Goal: Transaction & Acquisition: Download file/media

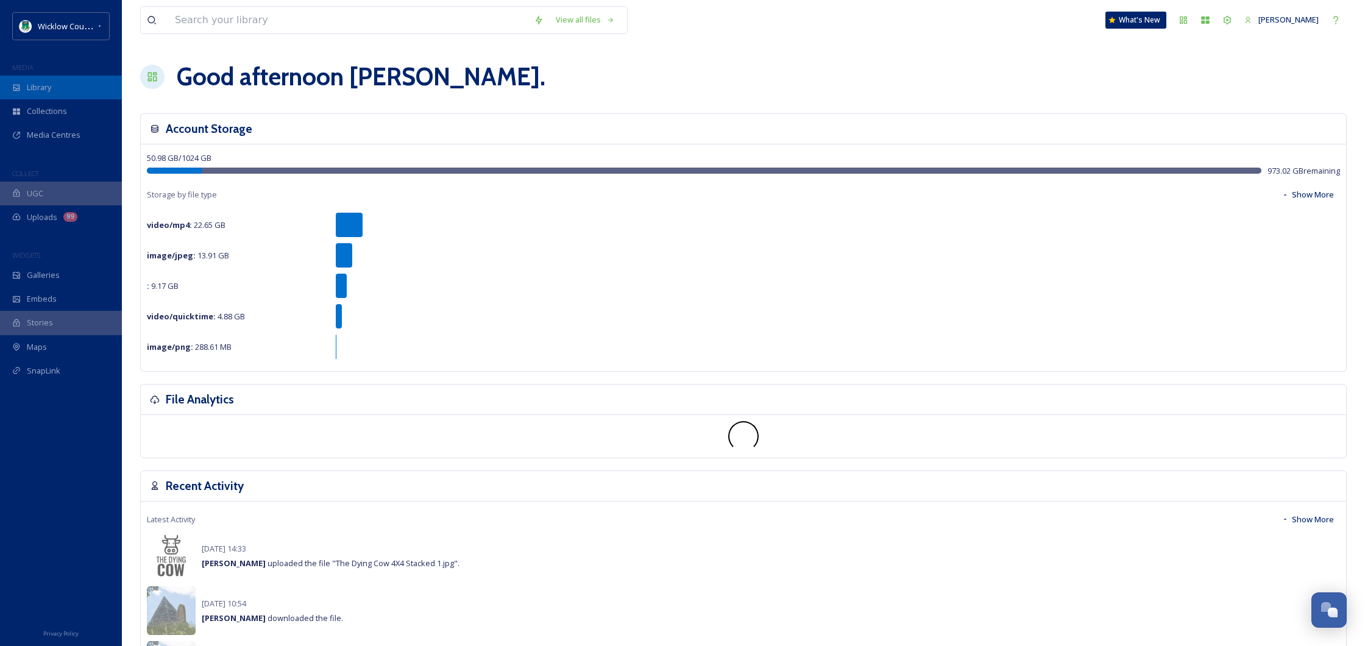
click at [30, 82] on span "Library" at bounding box center [39, 88] width 24 height 12
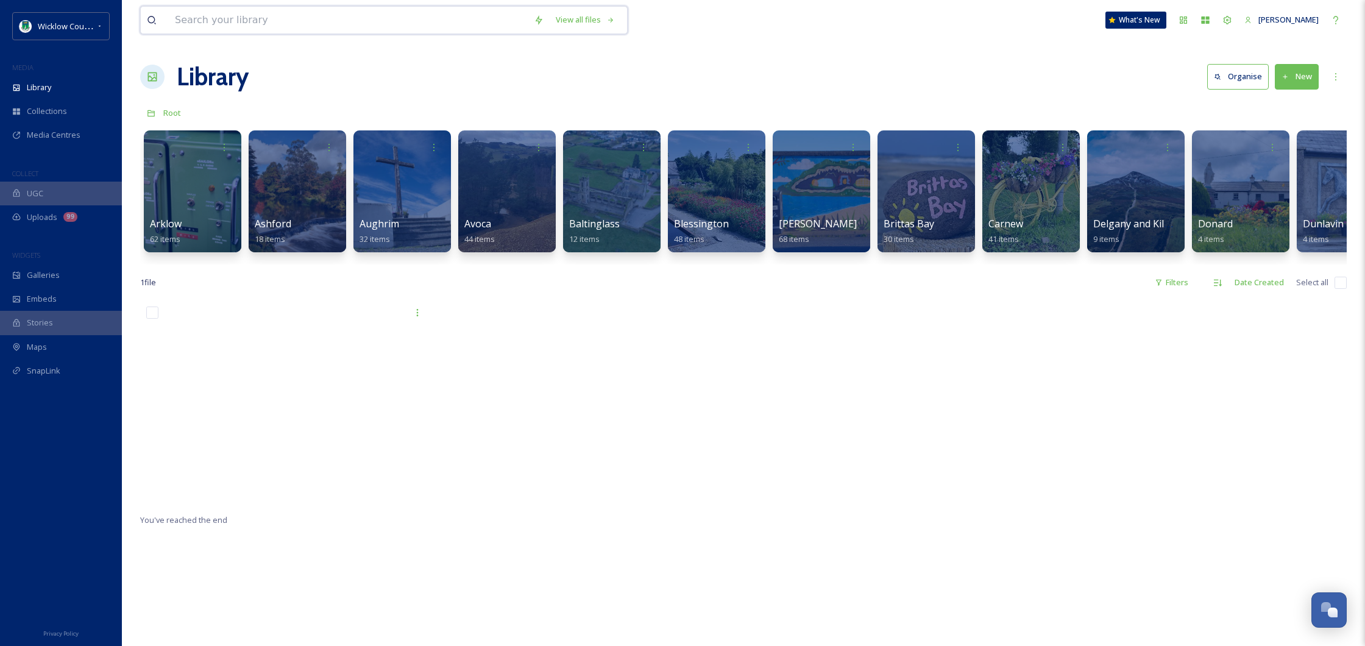
click at [348, 18] on input at bounding box center [348, 20] width 359 height 27
type input "blessington"
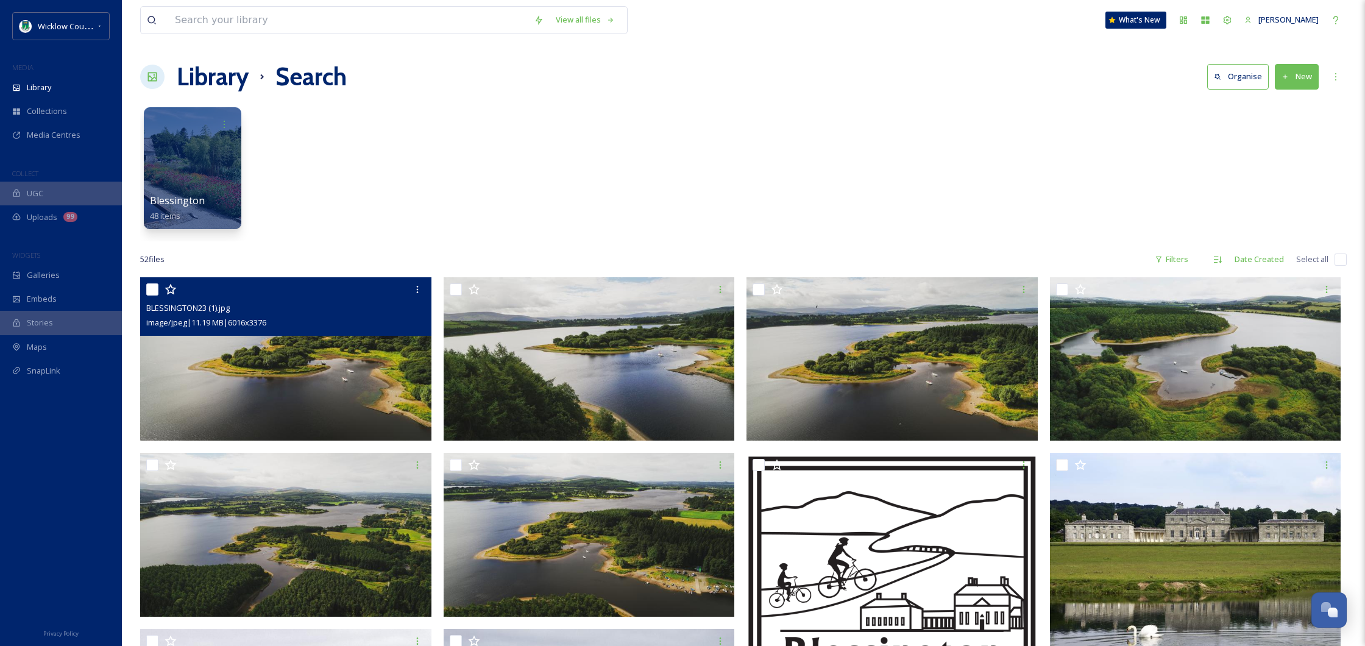
click at [340, 365] on img at bounding box center [285, 358] width 291 height 163
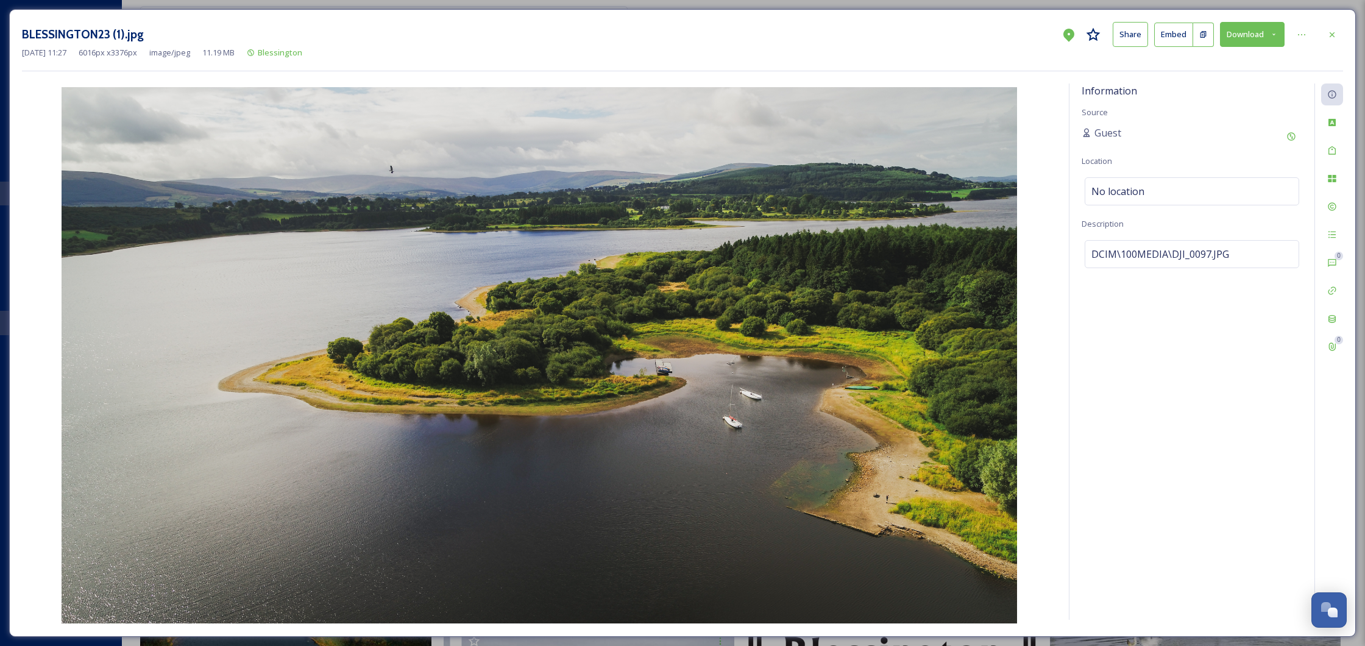
click at [1241, 40] on button "Download" at bounding box center [1252, 34] width 65 height 25
click at [1233, 77] on div "Download Large (2000 x 1122)" at bounding box center [1220, 86] width 127 height 24
click at [1332, 32] on icon at bounding box center [1332, 35] width 10 height 10
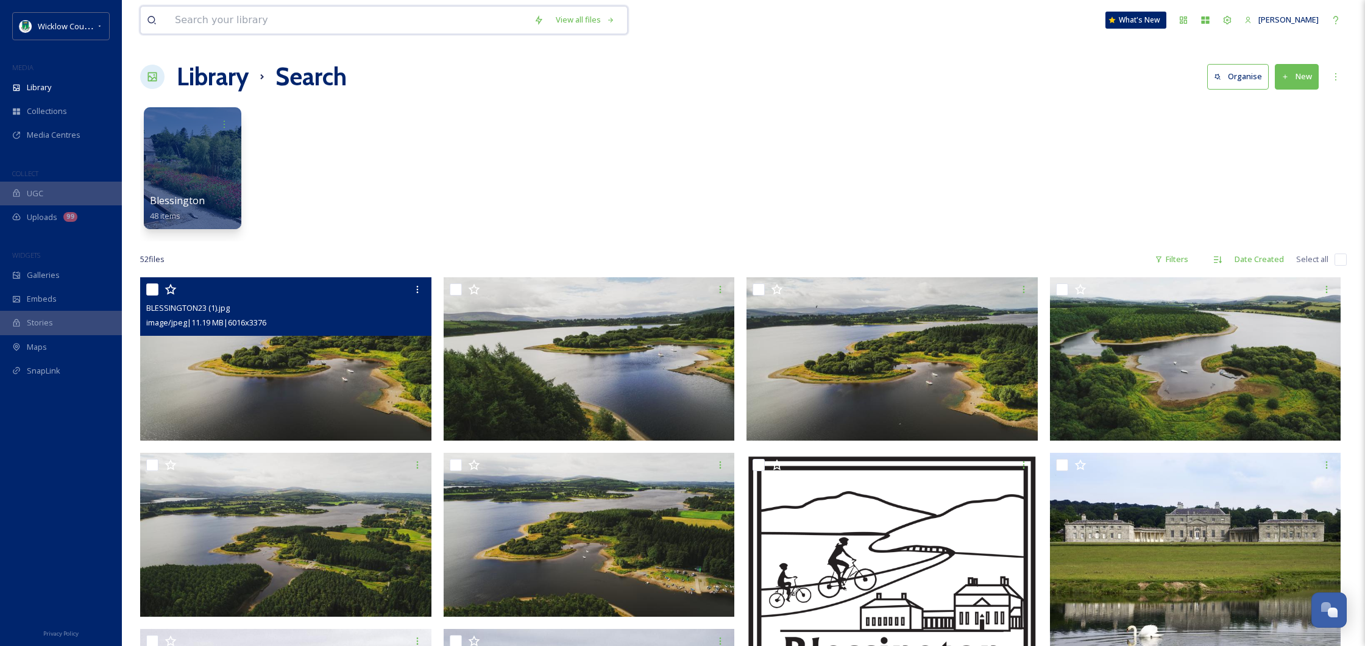
click at [267, 23] on input at bounding box center [348, 20] width 359 height 27
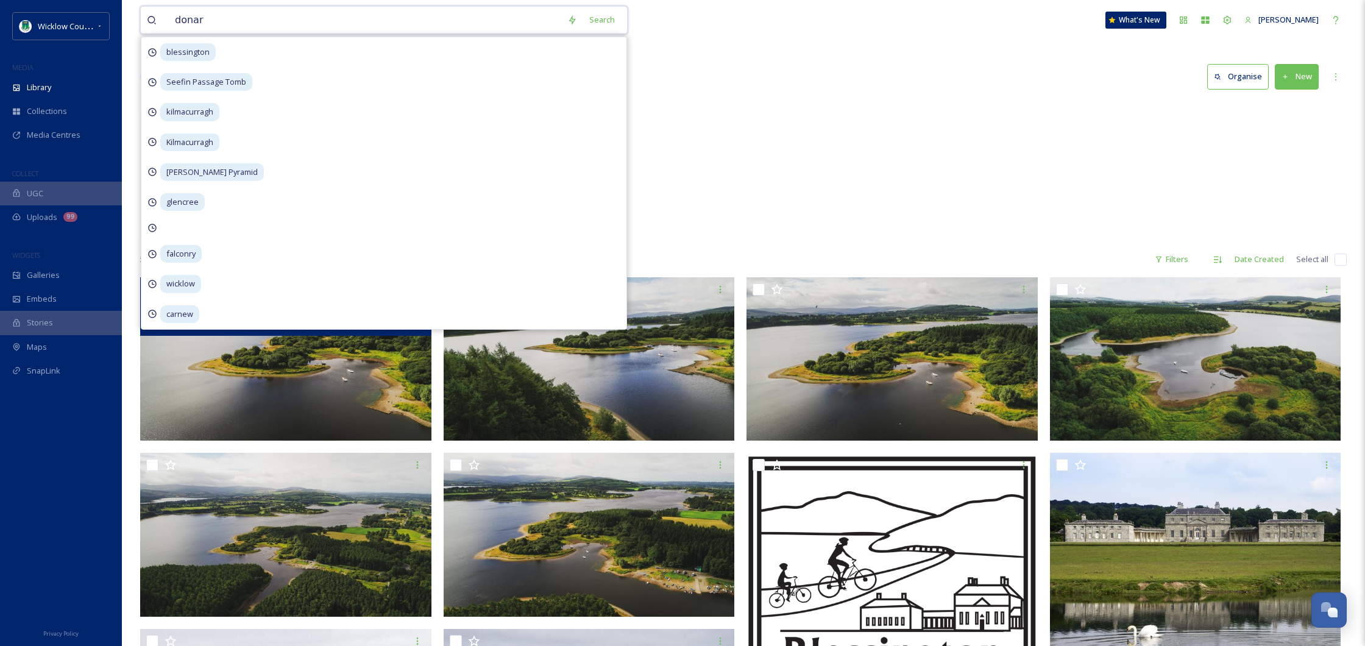
type input "donard"
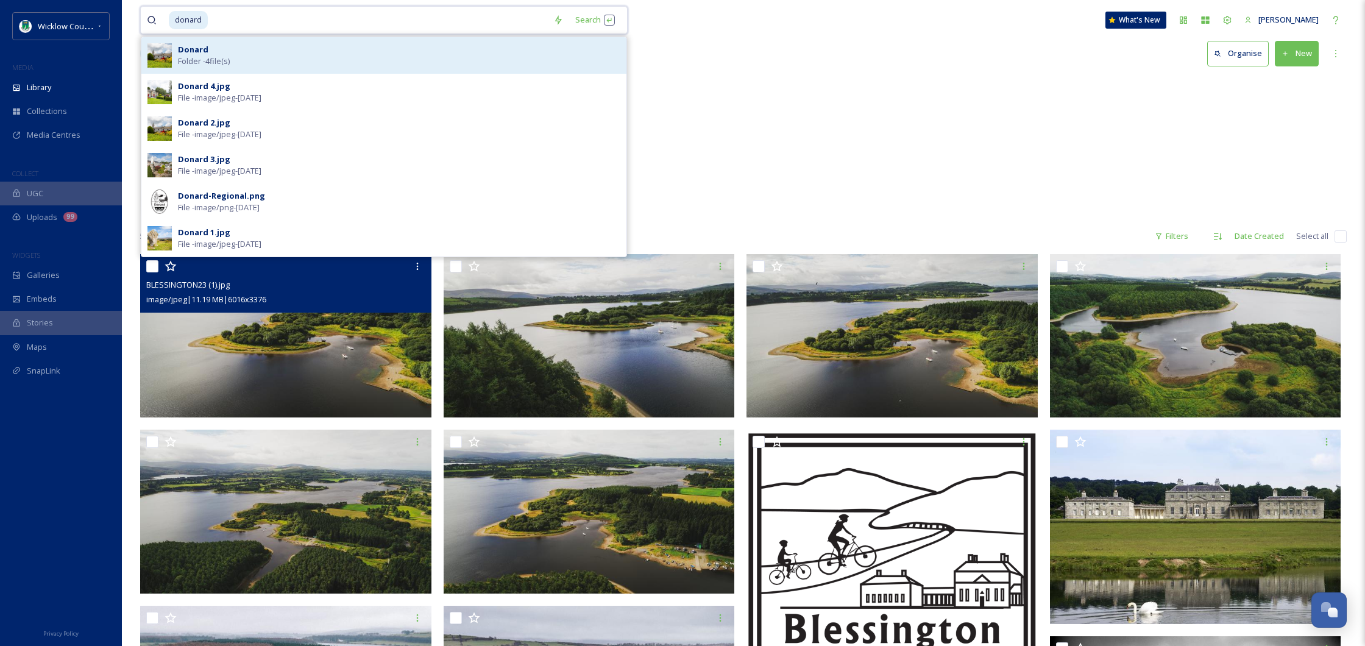
scroll to position [25, 0]
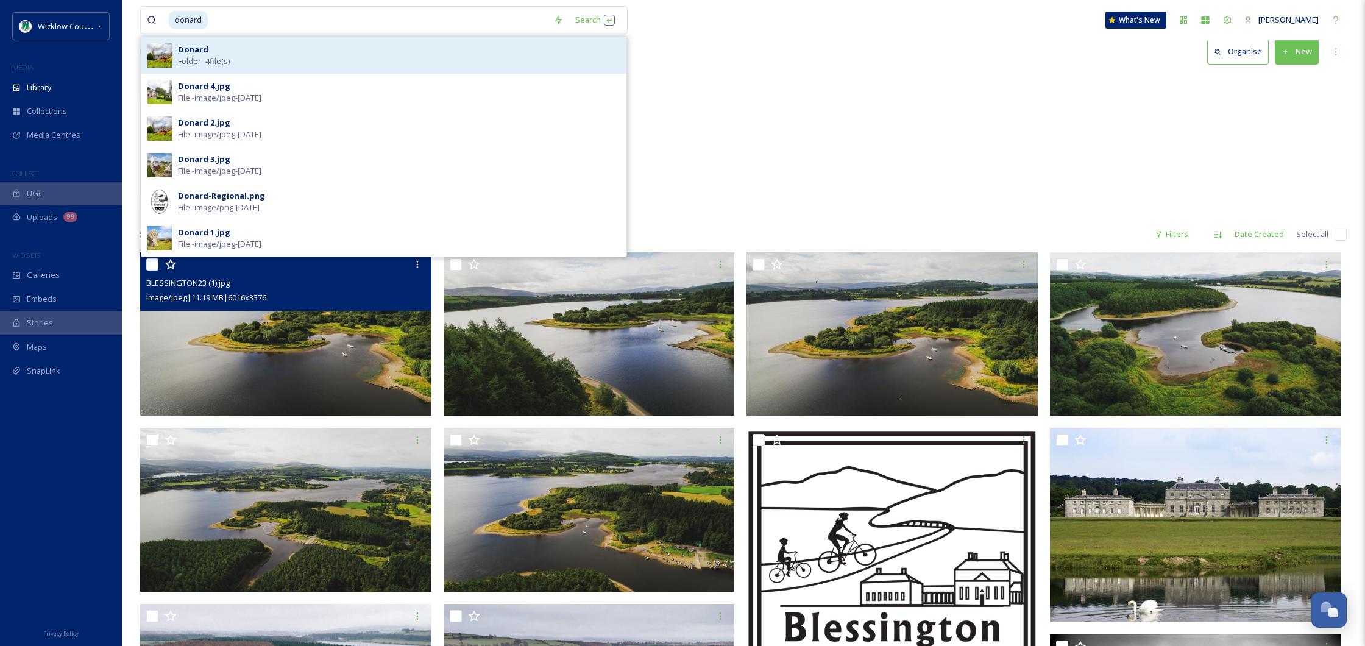
click at [240, 55] on div "Donard Folder - 4 file(s)" at bounding box center [399, 55] width 442 height 23
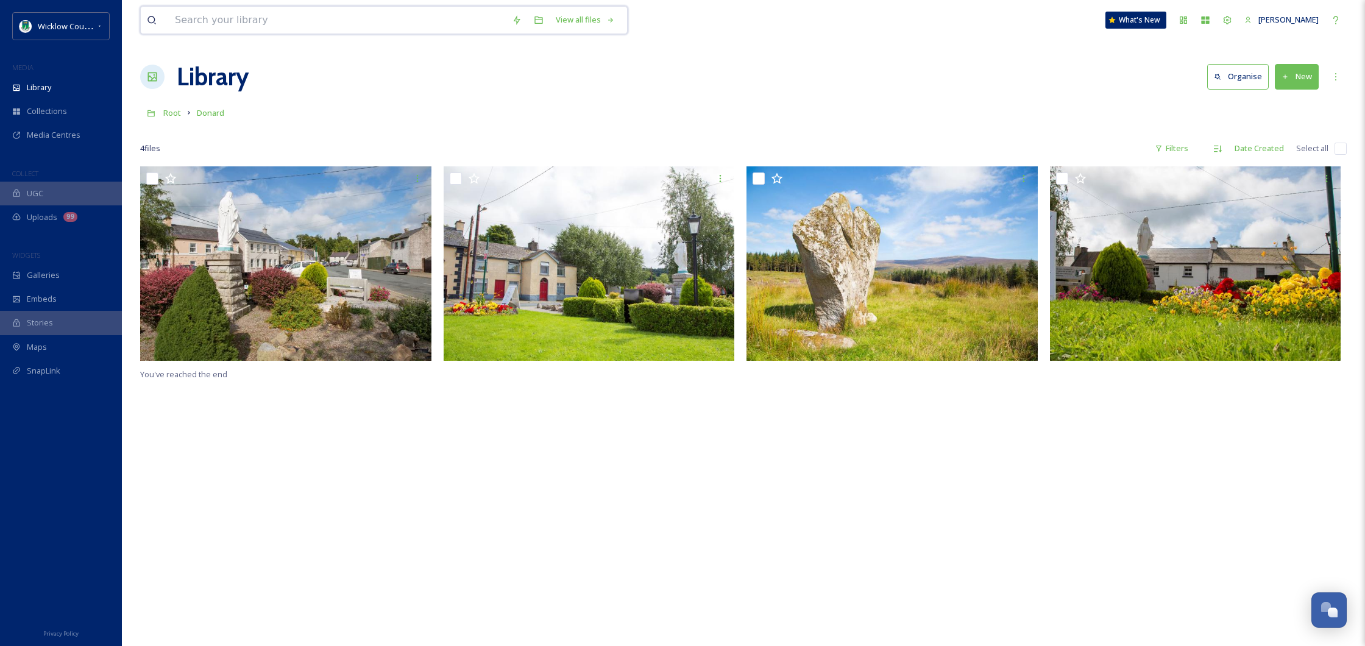
click at [298, 18] on input at bounding box center [337, 20] width 337 height 27
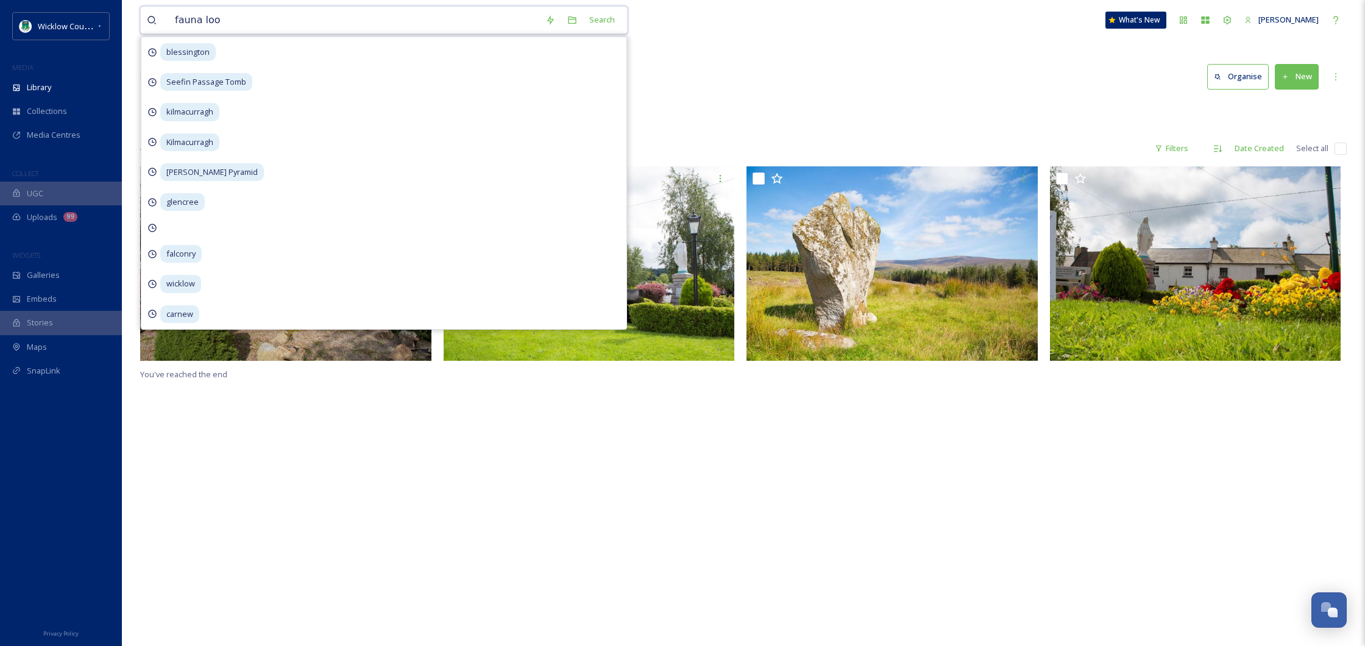
type input "fauna loop"
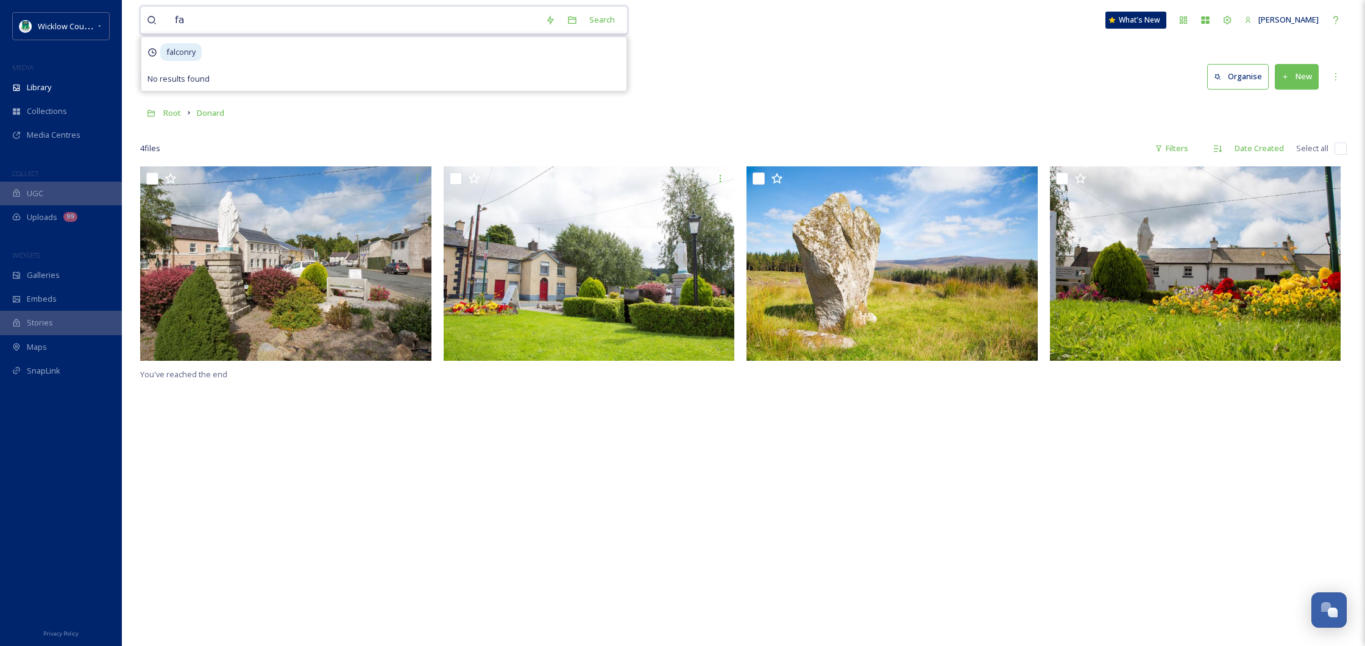
type input "f"
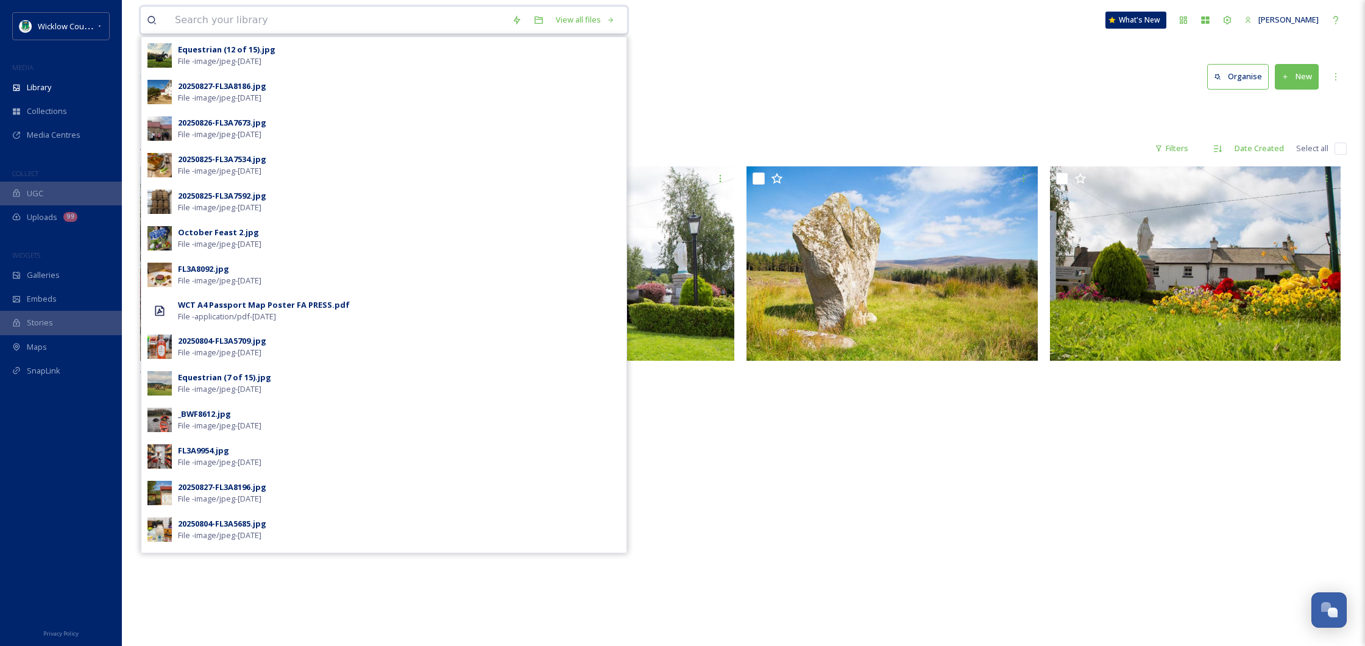
scroll to position [1, 0]
click at [872, 96] on div "View all files Equestrian (12 of 15).jpg File - image/jpeg - [DATE] 20250827-FL…" at bounding box center [743, 405] width 1243 height 812
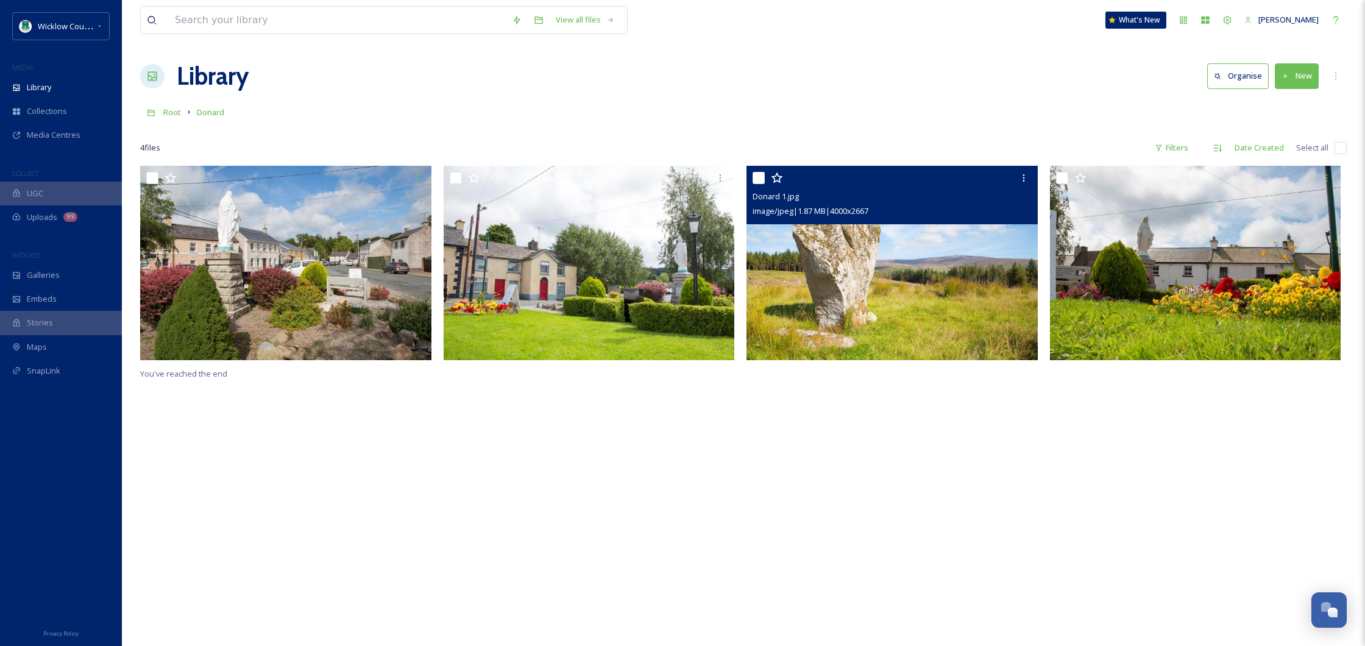
click at [951, 297] on img at bounding box center [892, 263] width 291 height 194
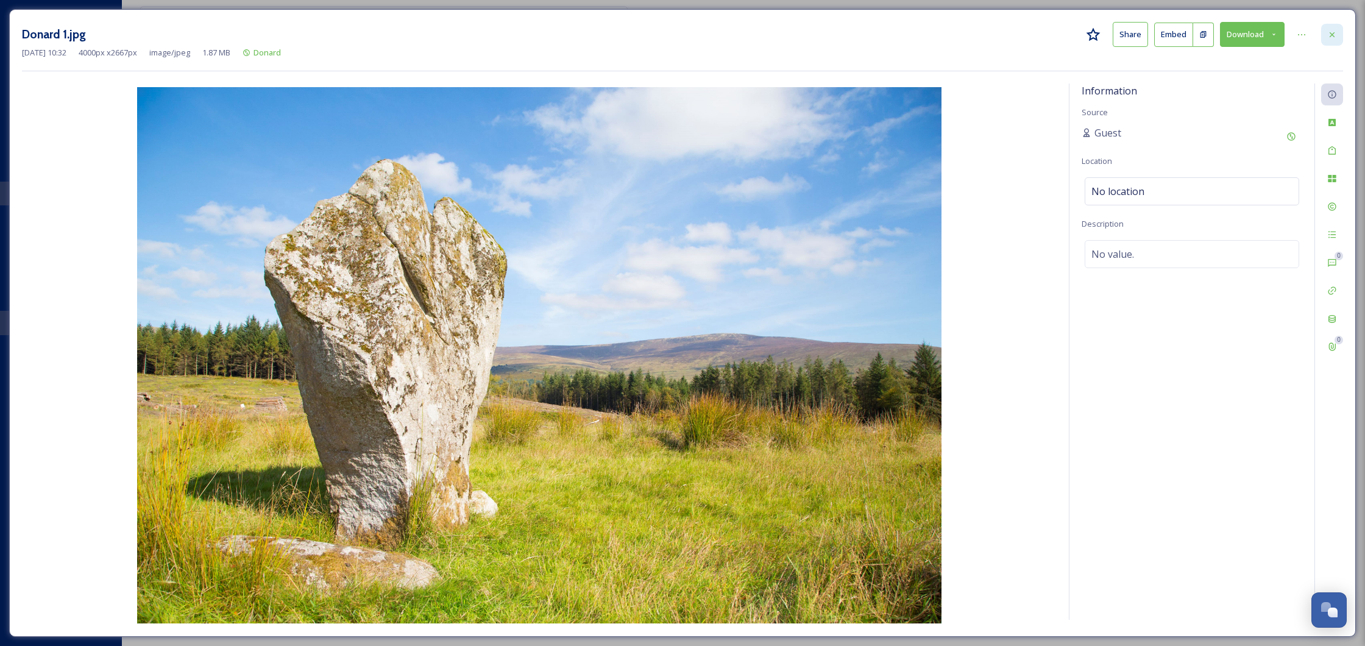
click at [1337, 26] on div at bounding box center [1332, 35] width 22 height 22
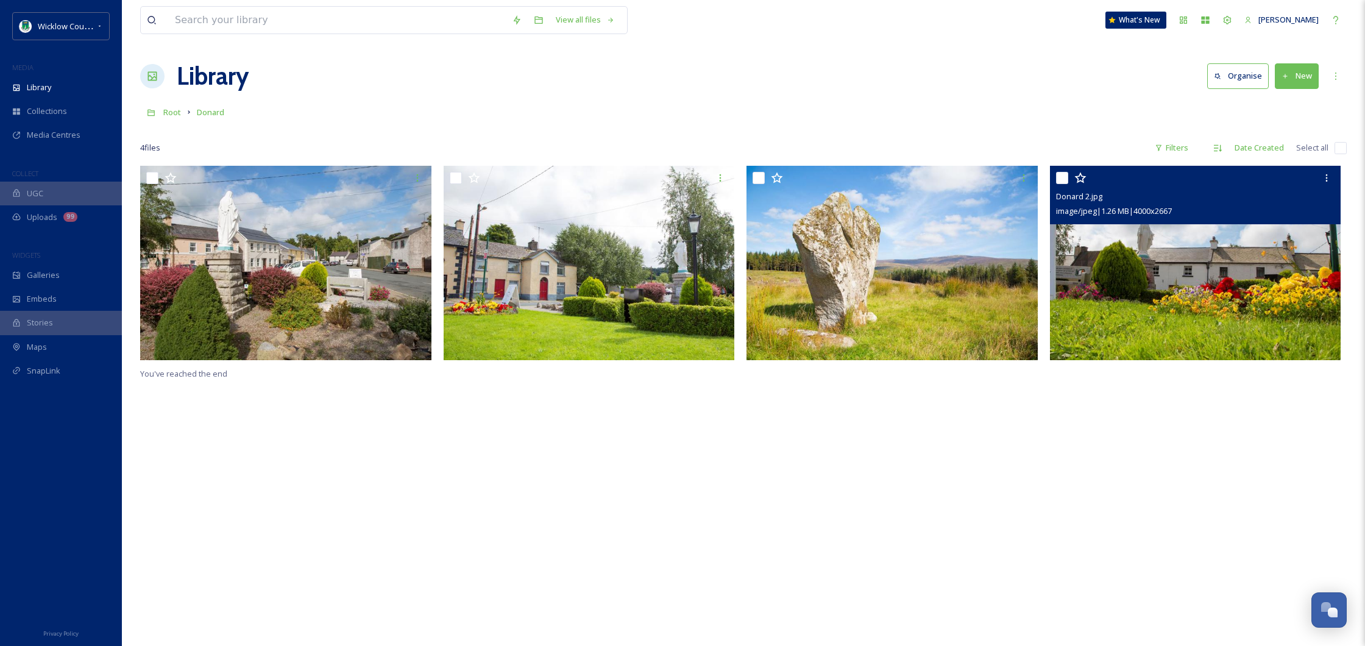
click at [1141, 254] on img at bounding box center [1195, 263] width 291 height 194
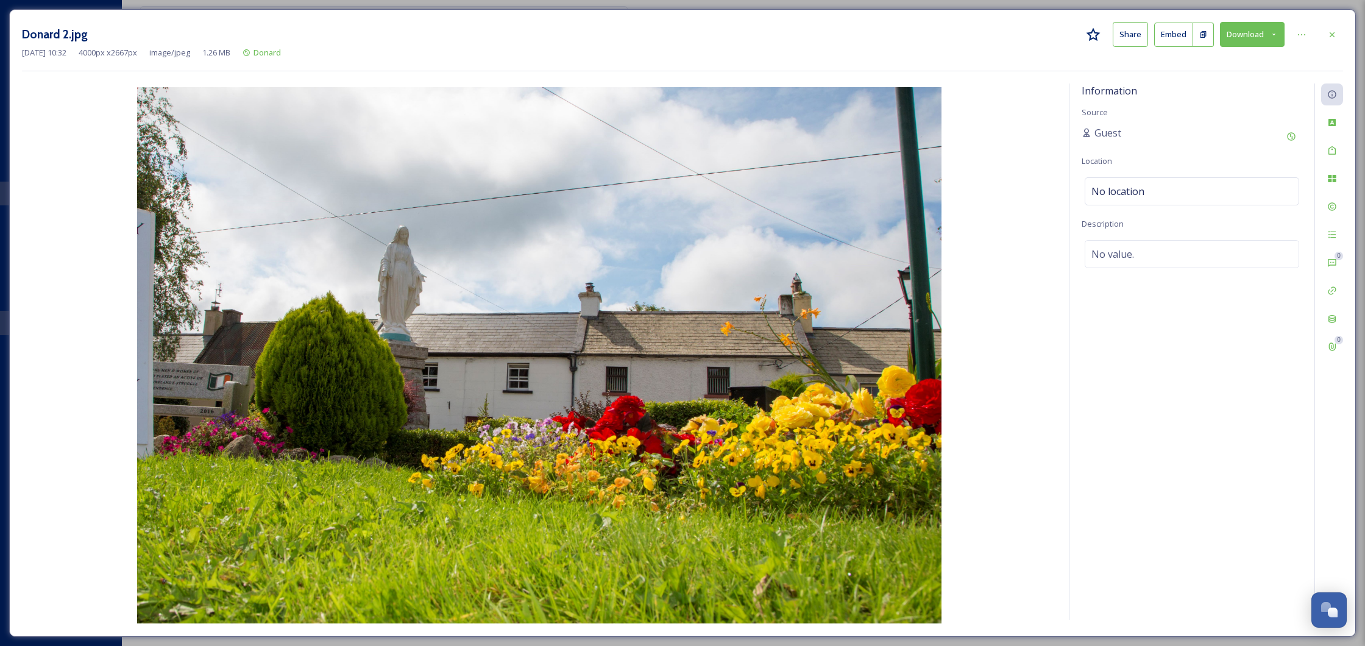
click at [1241, 30] on button "Download" at bounding box center [1252, 34] width 65 height 25
click at [1221, 91] on div "Download Large (2000 x 1334)" at bounding box center [1220, 86] width 127 height 24
click at [1330, 28] on div at bounding box center [1332, 35] width 22 height 22
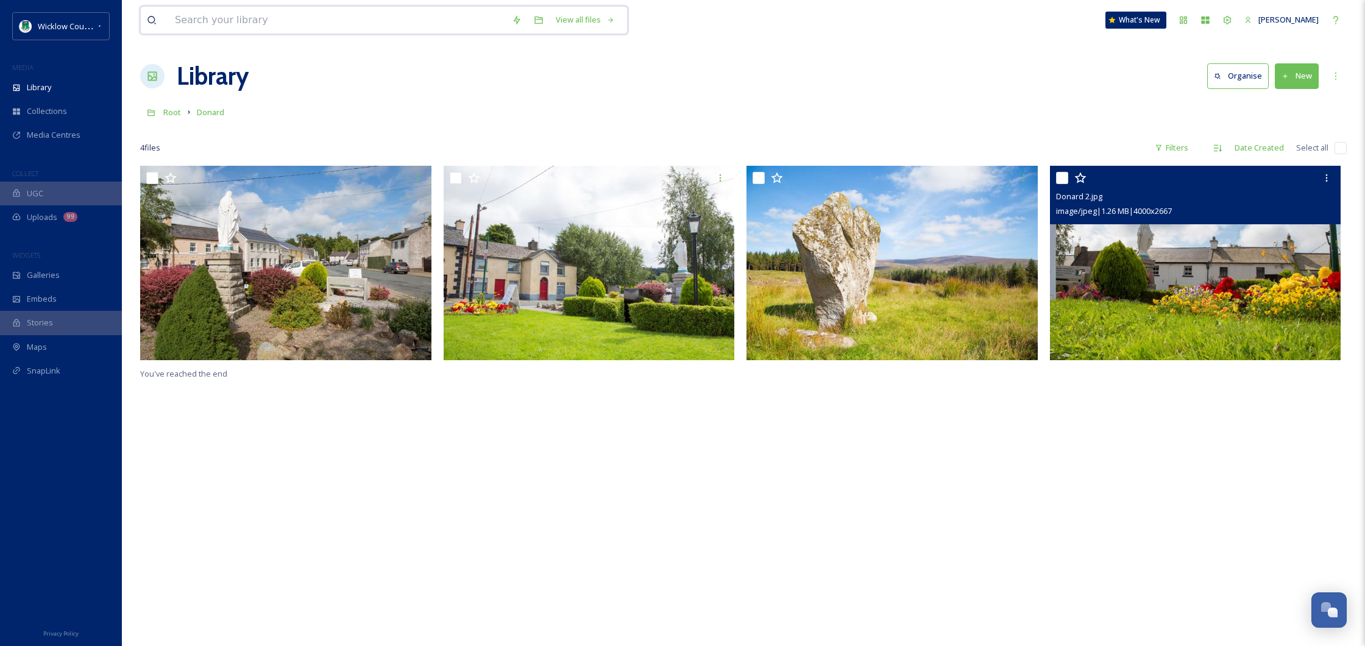
click at [219, 7] on input at bounding box center [337, 20] width 337 height 27
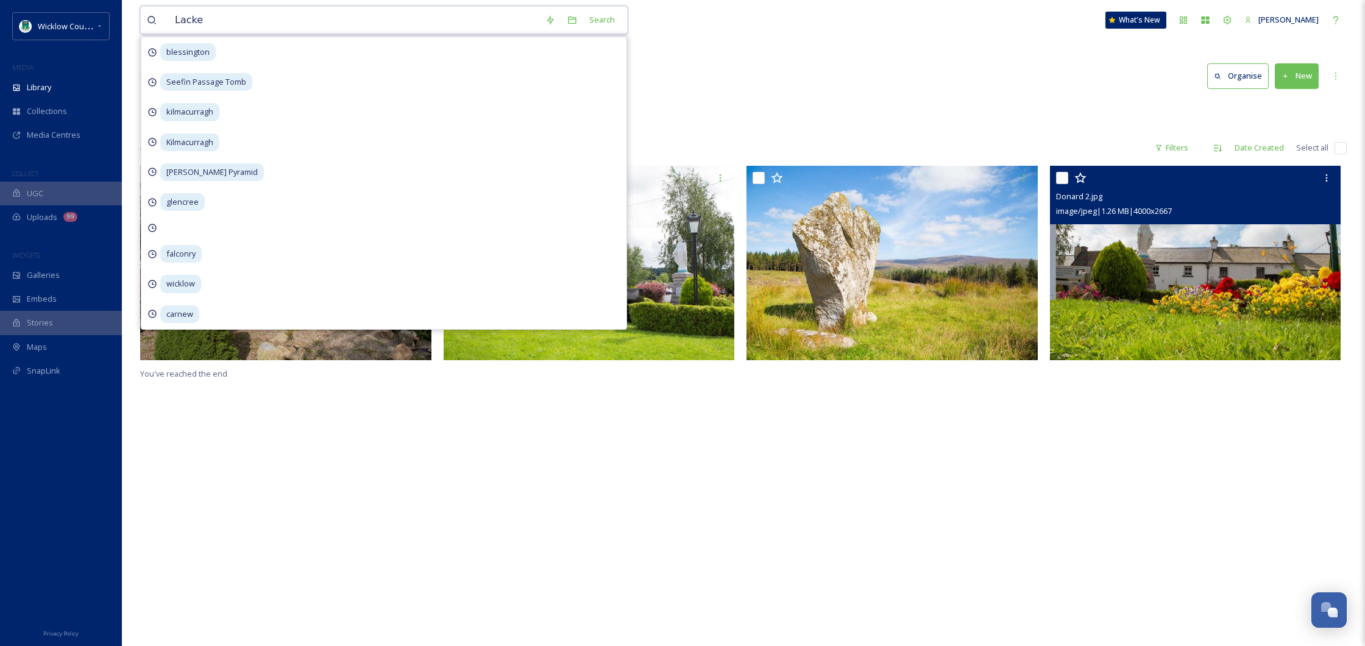
type input "Lacken"
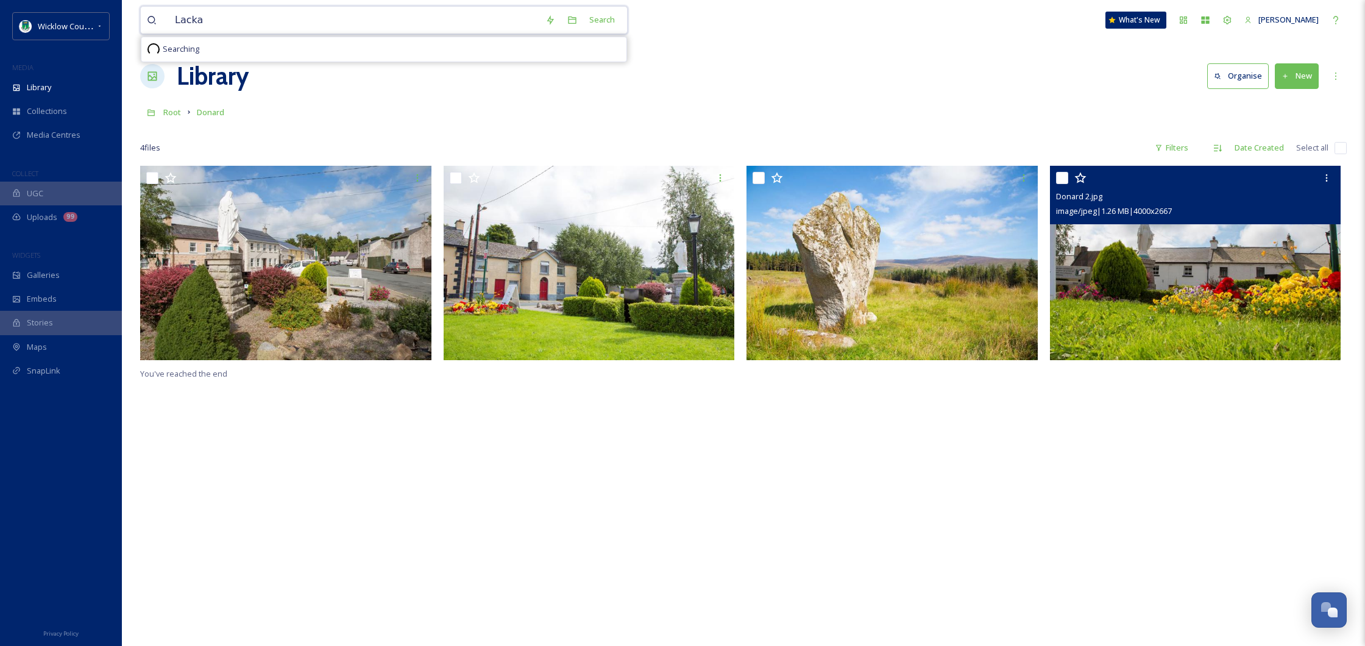
type input "Lackan"
type input "L"
type input "s"
type input "c"
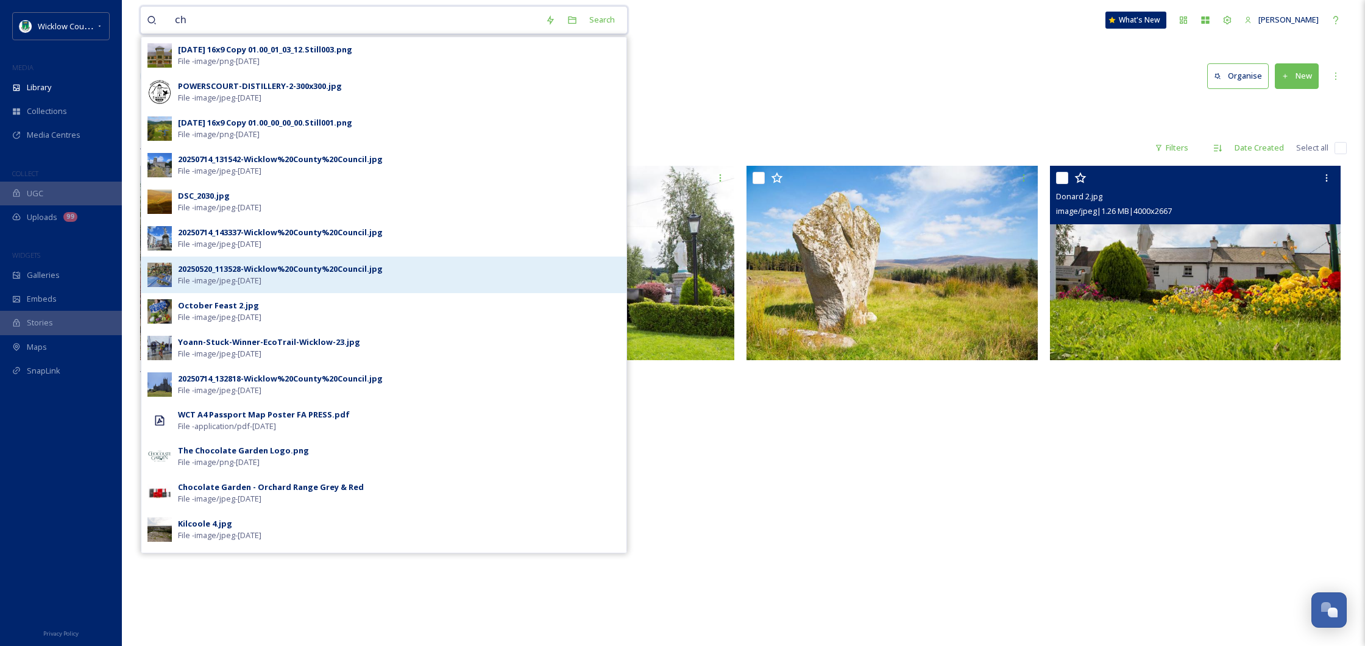
type input "c"
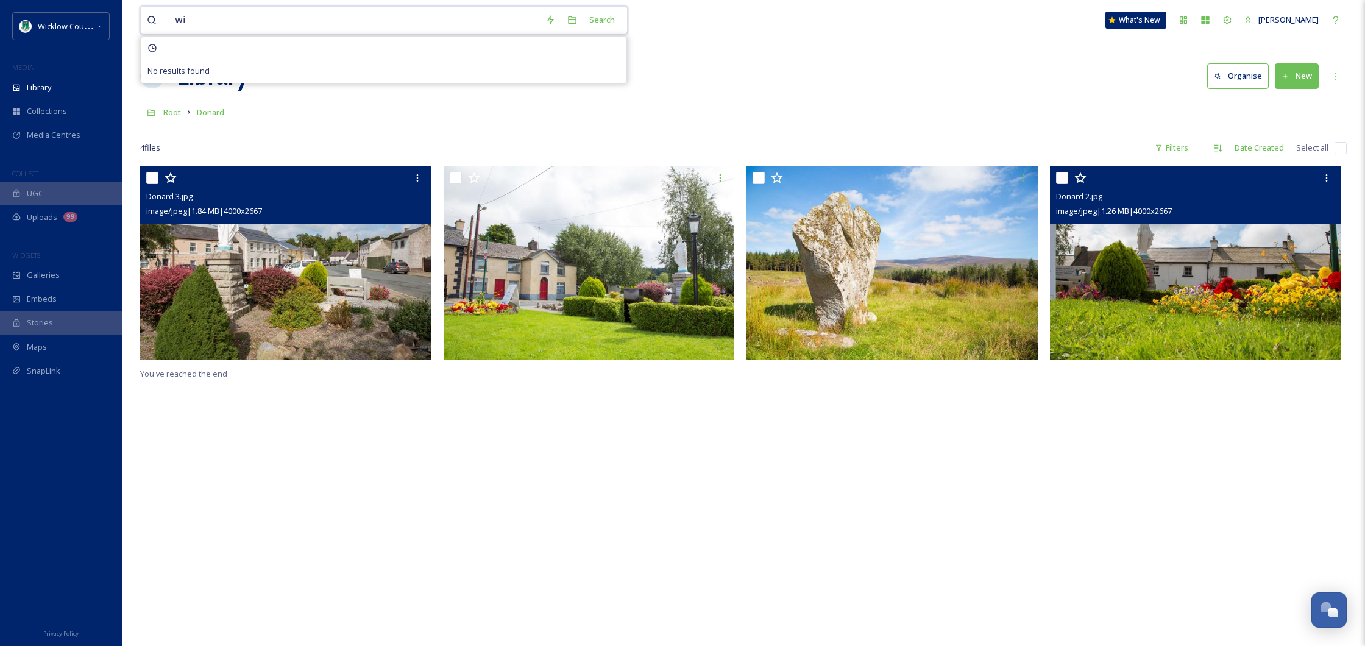
type input "w"
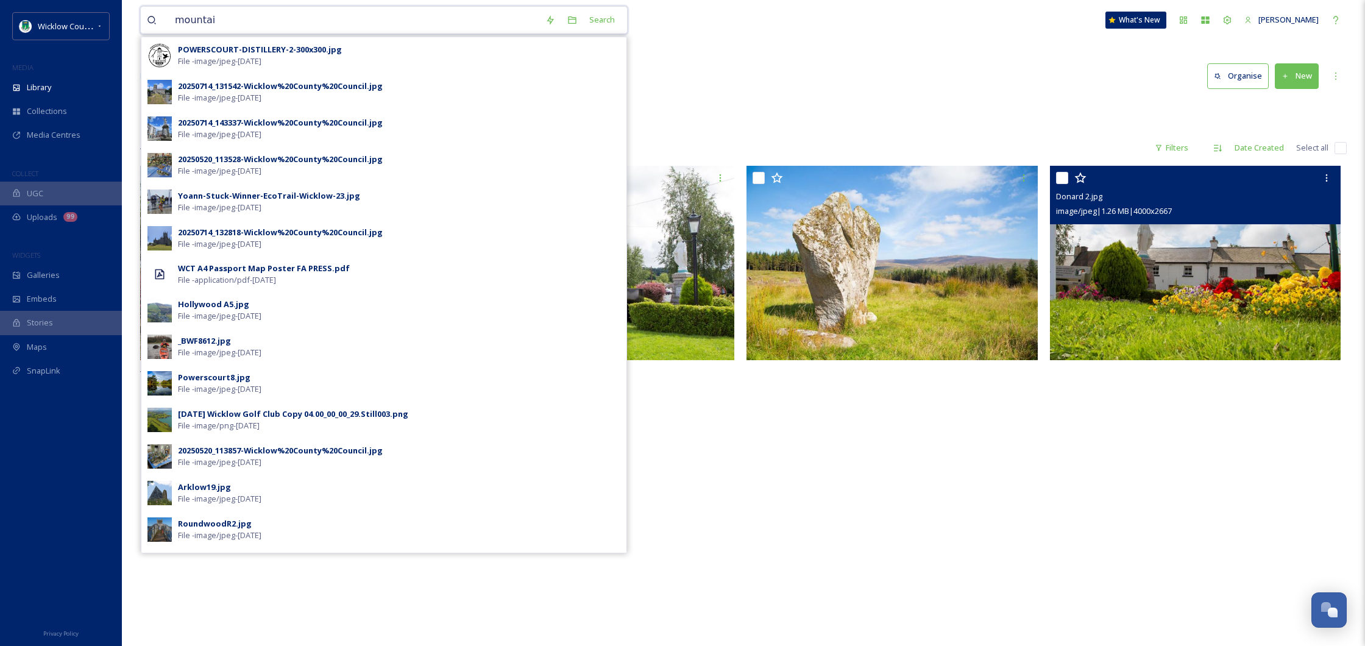
type input "mountain"
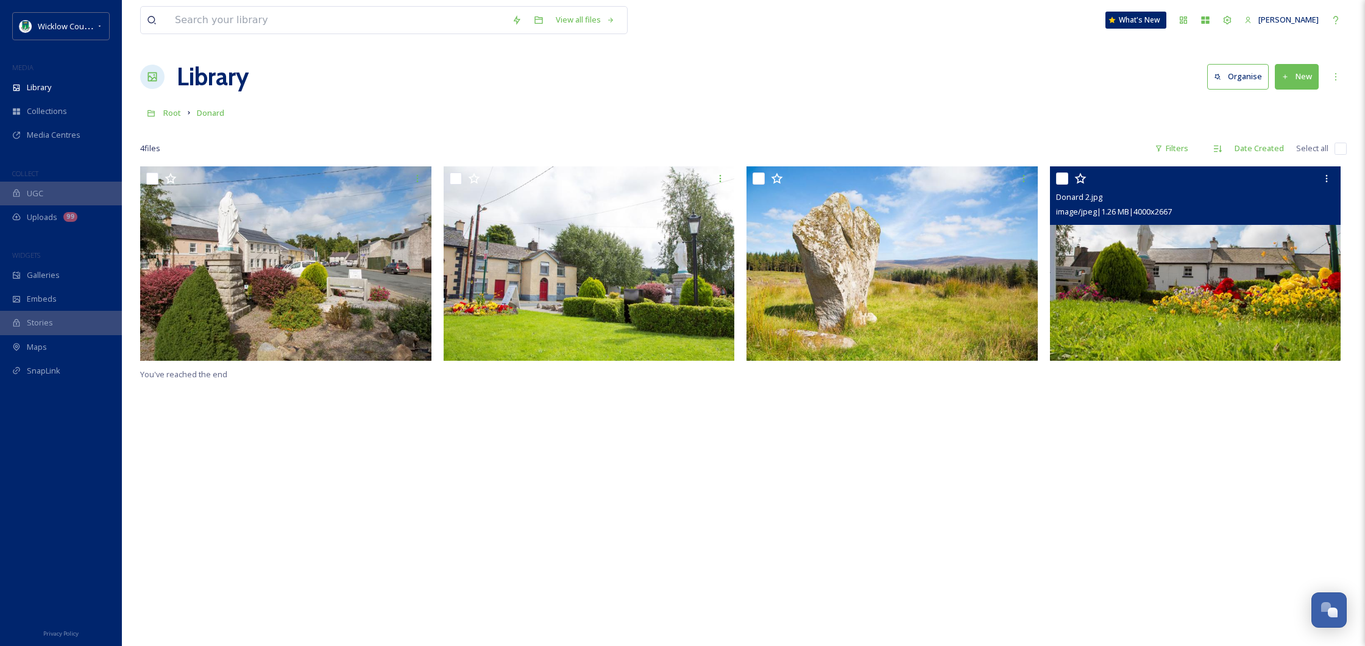
click at [1141, 293] on img at bounding box center [1195, 263] width 291 height 194
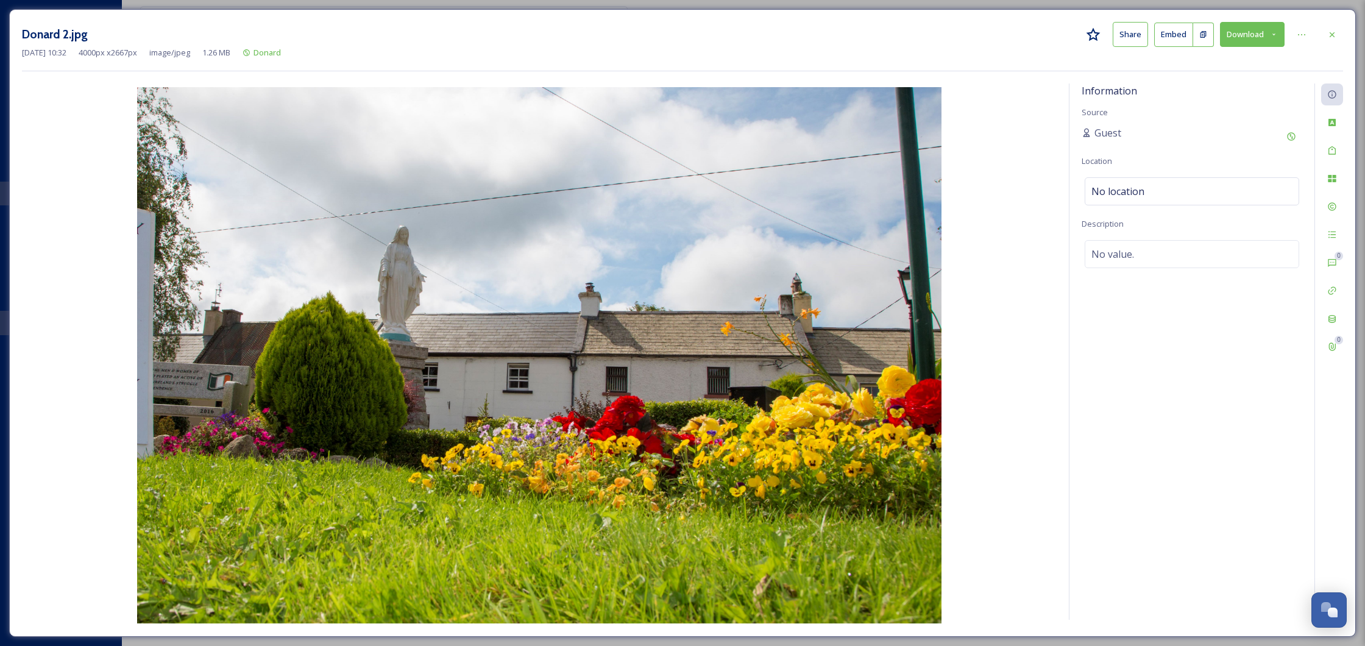
click at [1255, 34] on button "Download" at bounding box center [1252, 34] width 65 height 25
click at [1014, 224] on img at bounding box center [539, 355] width 1035 height 536
drag, startPoint x: 1333, startPoint y: 29, endPoint x: 984, endPoint y: 60, distance: 350.5
click at [1332, 30] on icon at bounding box center [1332, 35] width 10 height 10
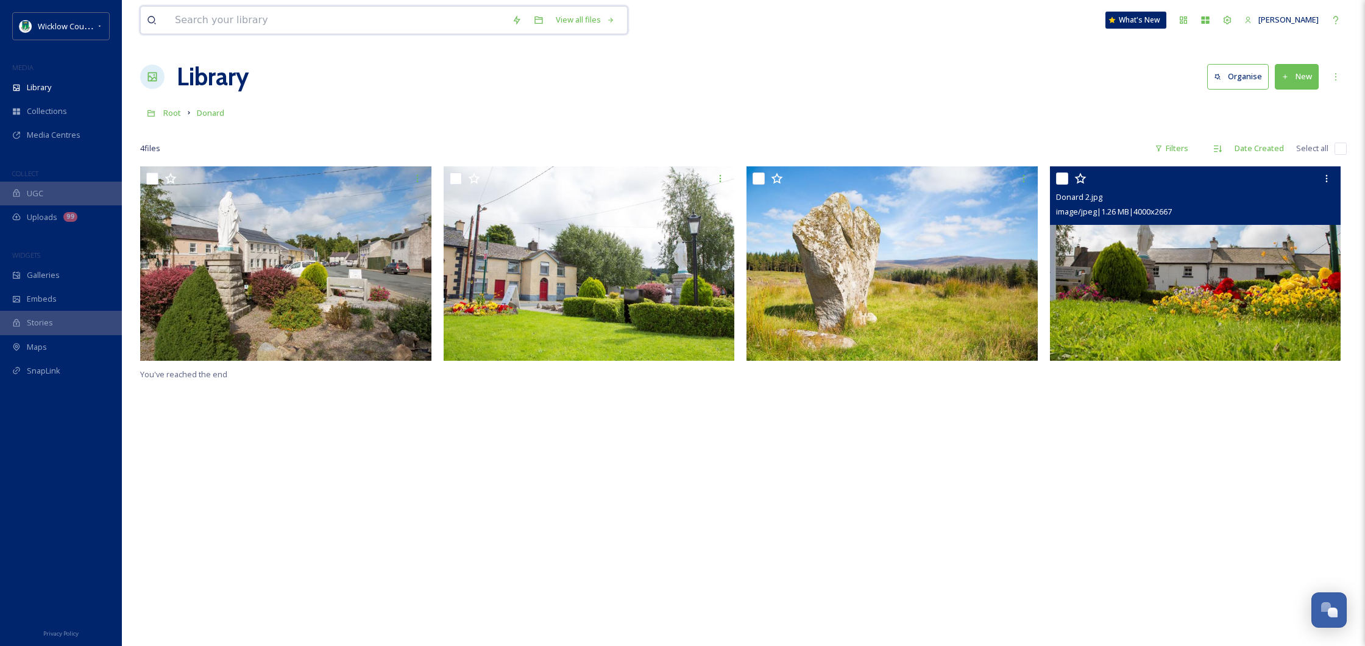
click at [261, 20] on input at bounding box center [337, 20] width 337 height 27
type input "s"
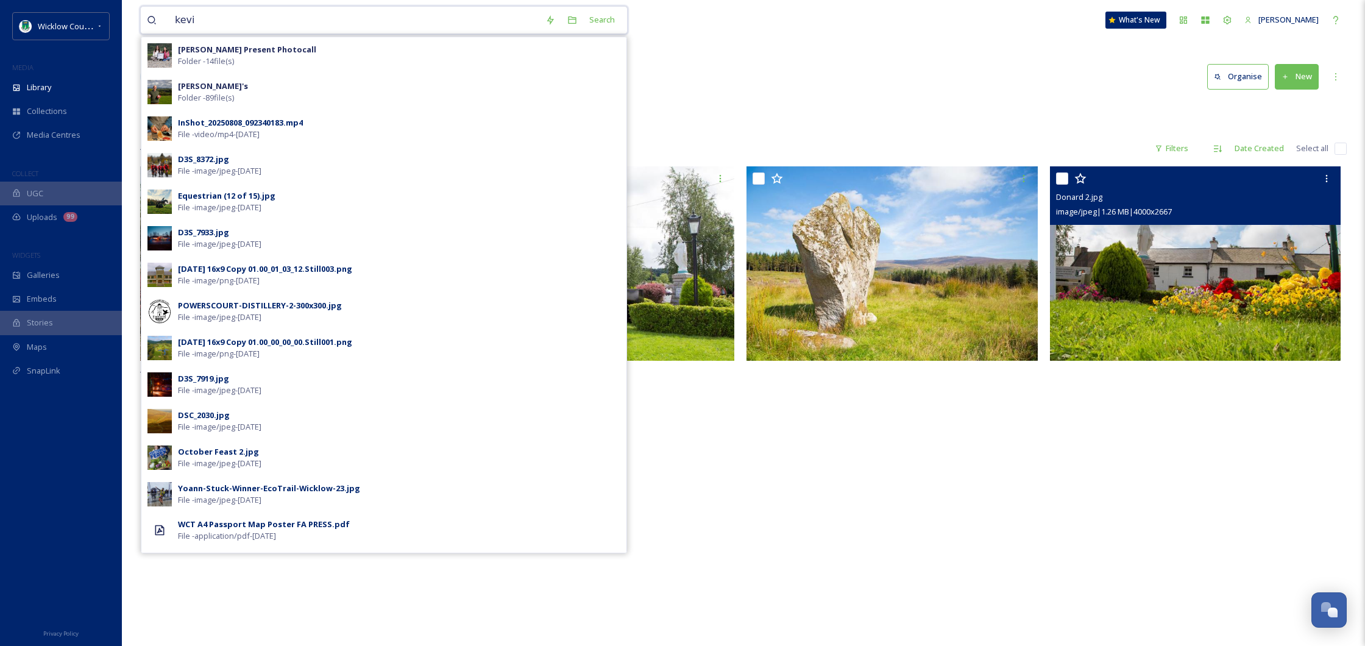
type input "[PERSON_NAME]"
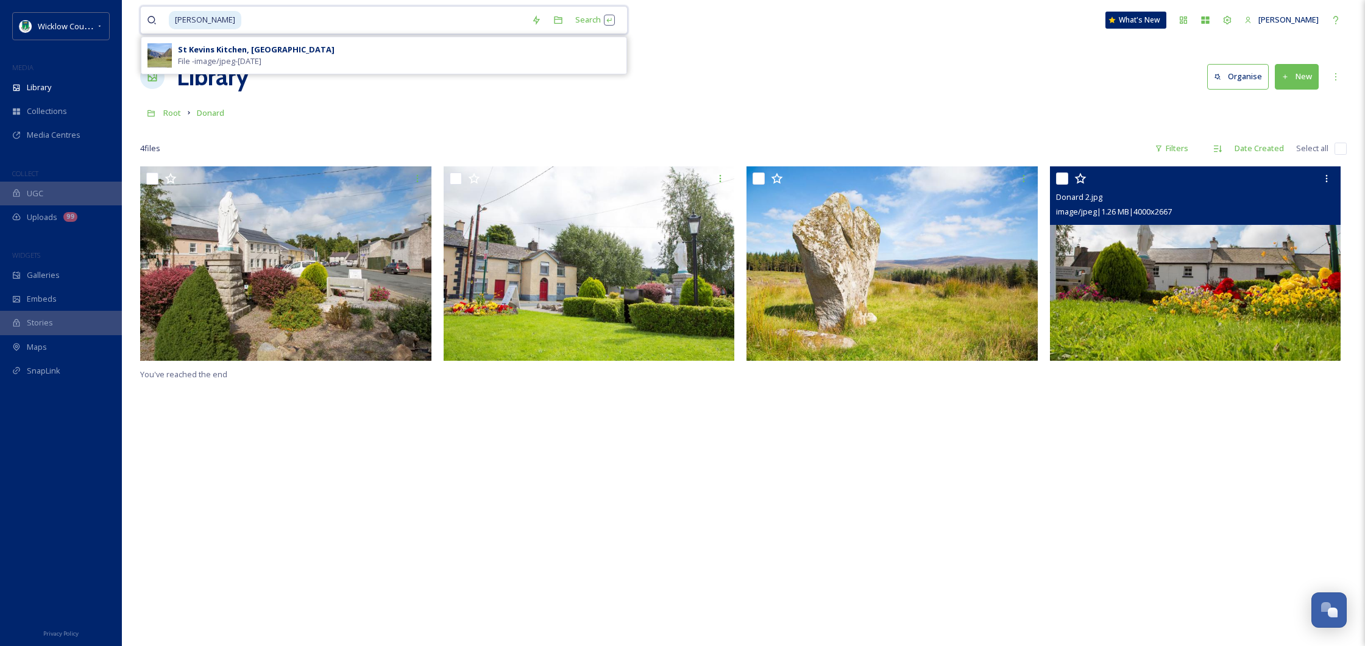
scroll to position [7, 0]
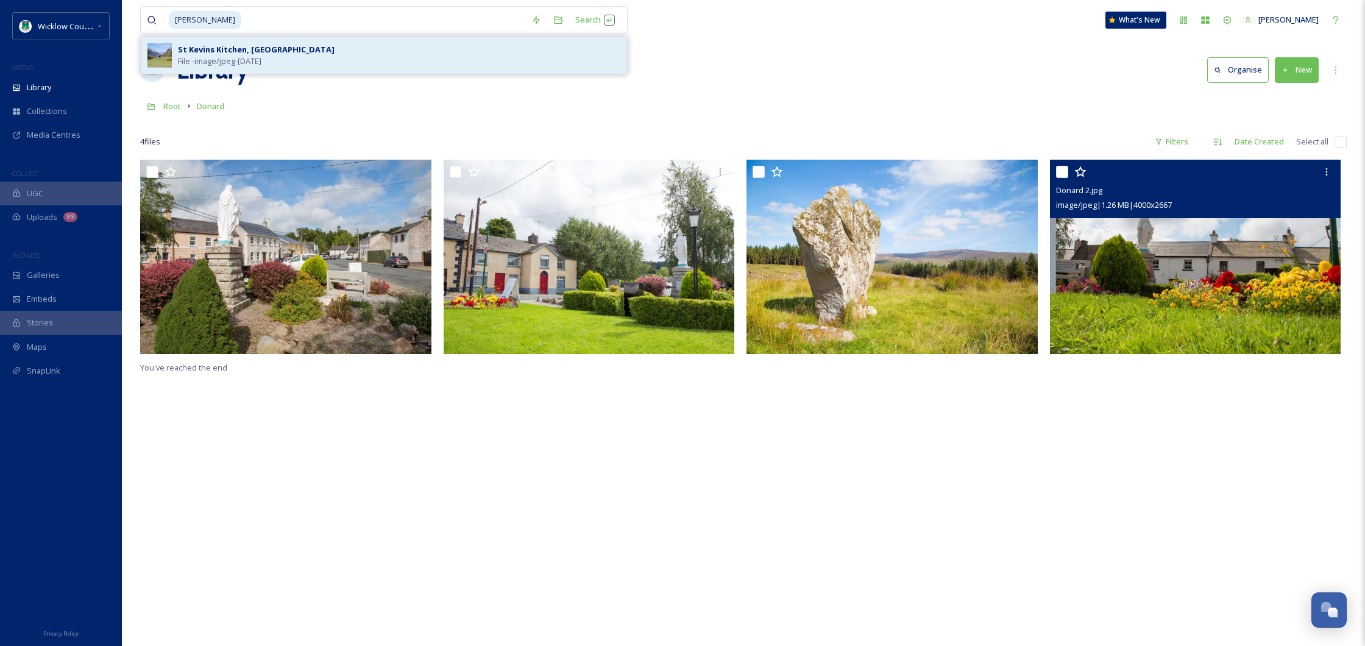
click at [317, 57] on div "St Kevins Kitchen, [GEOGRAPHIC_DATA] File - image/jpeg - [DATE]" at bounding box center [399, 55] width 442 height 23
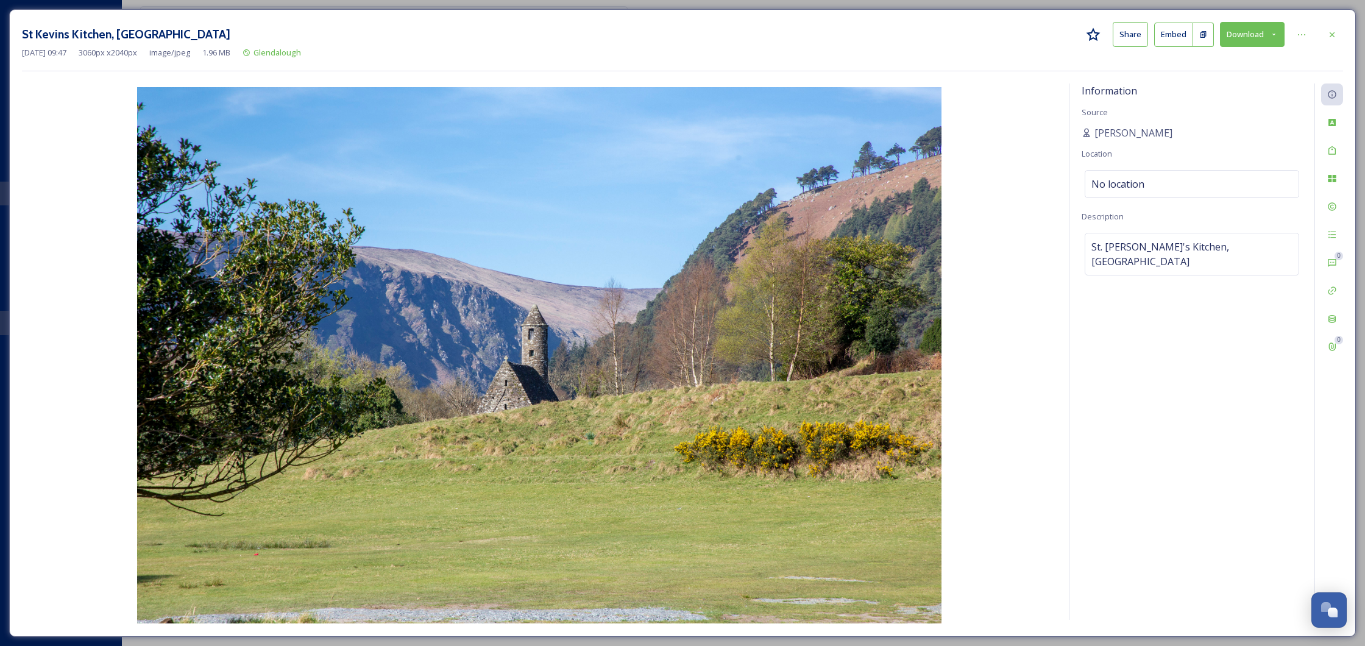
click at [1235, 24] on button "Download" at bounding box center [1252, 34] width 65 height 25
click at [1231, 91] on span "Download Large (2000 x 1333)" at bounding box center [1216, 86] width 107 height 12
click at [1335, 35] on icon at bounding box center [1332, 35] width 10 height 10
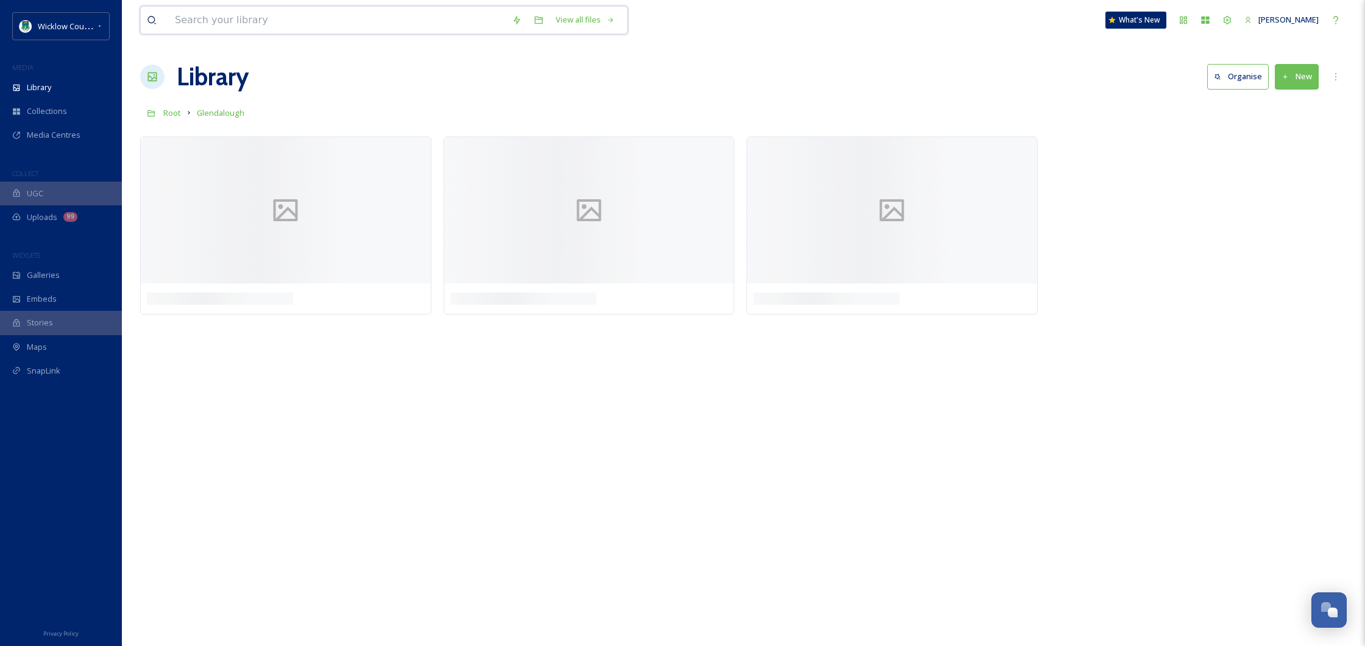
click at [319, 29] on input at bounding box center [337, 20] width 337 height 27
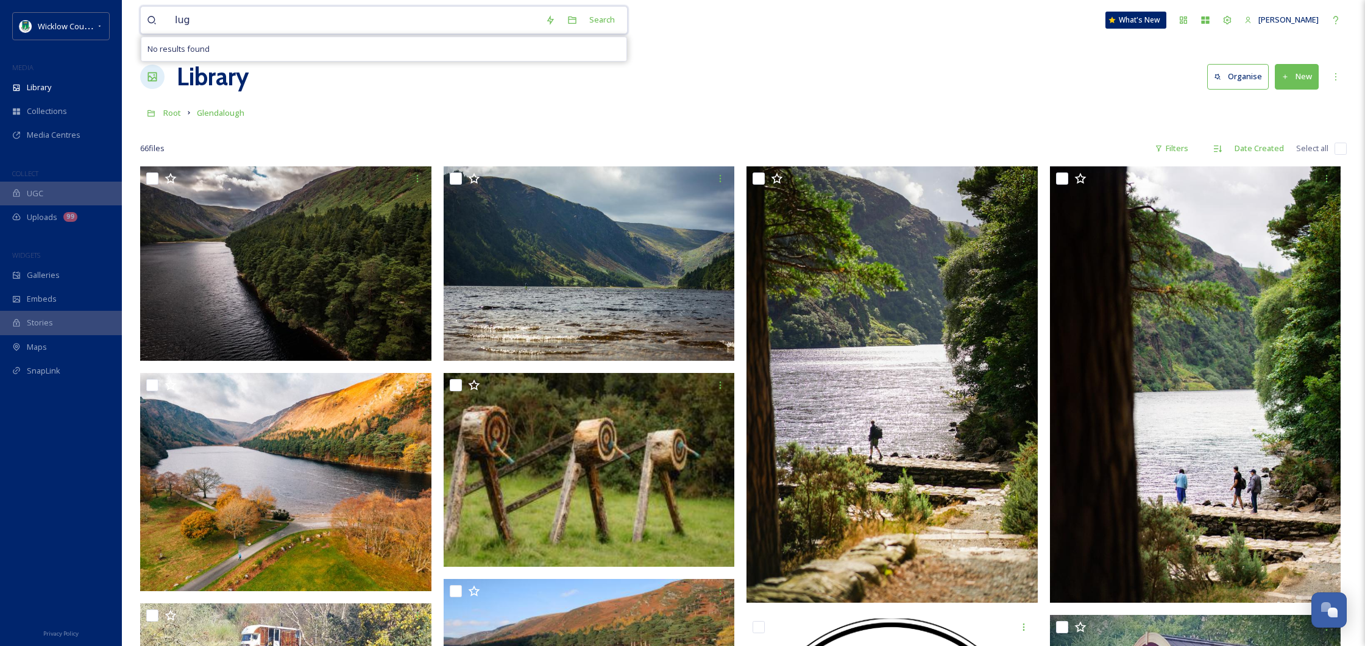
type input "lug"
